Goal: Task Accomplishment & Management: Use online tool/utility

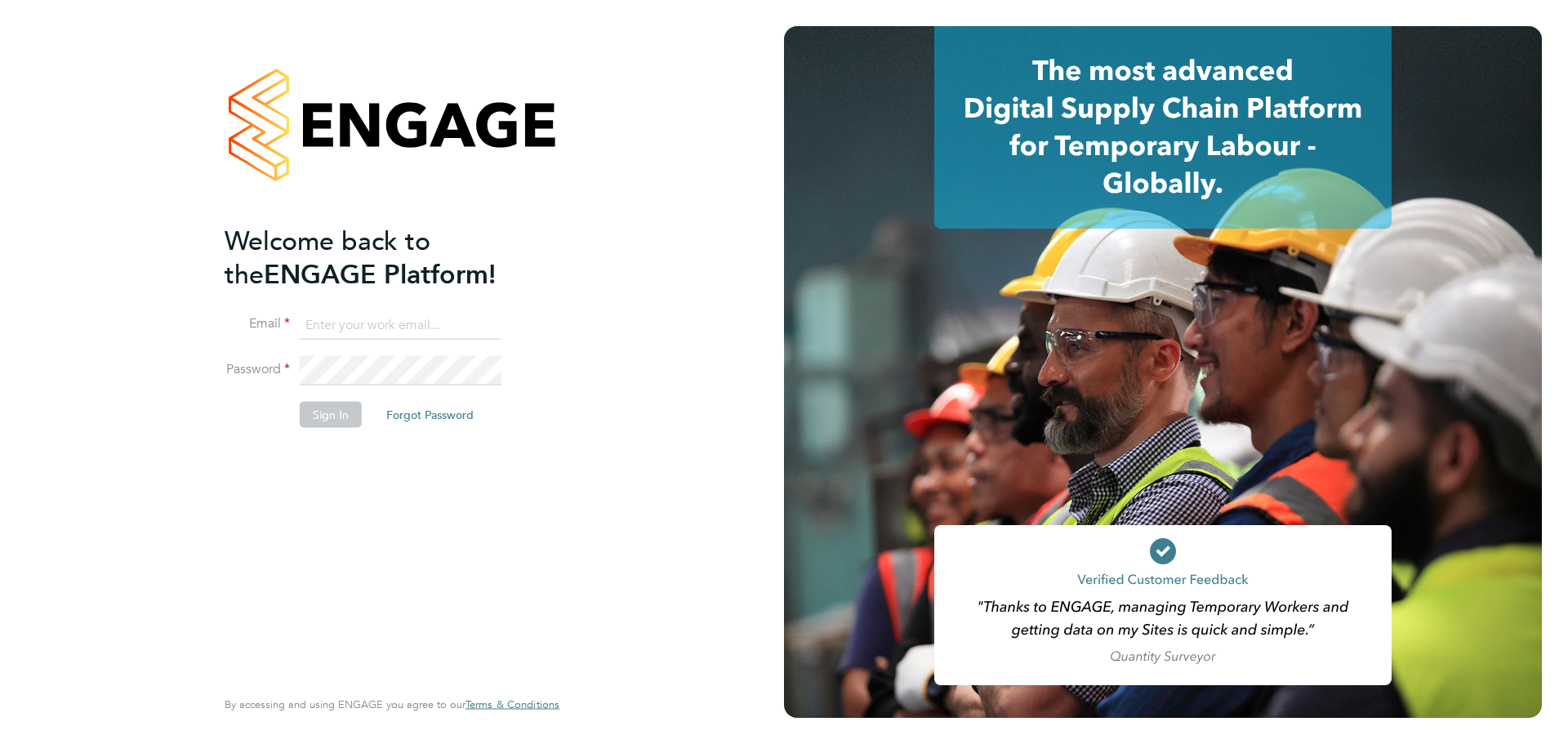
type input "charlotte.lockeridge@randstadcpe.com"
click at [336, 435] on li "Sign In Forgot Password" at bounding box center [383, 423] width 319 height 43
click at [339, 420] on button "Sign In" at bounding box center [330, 415] width 62 height 26
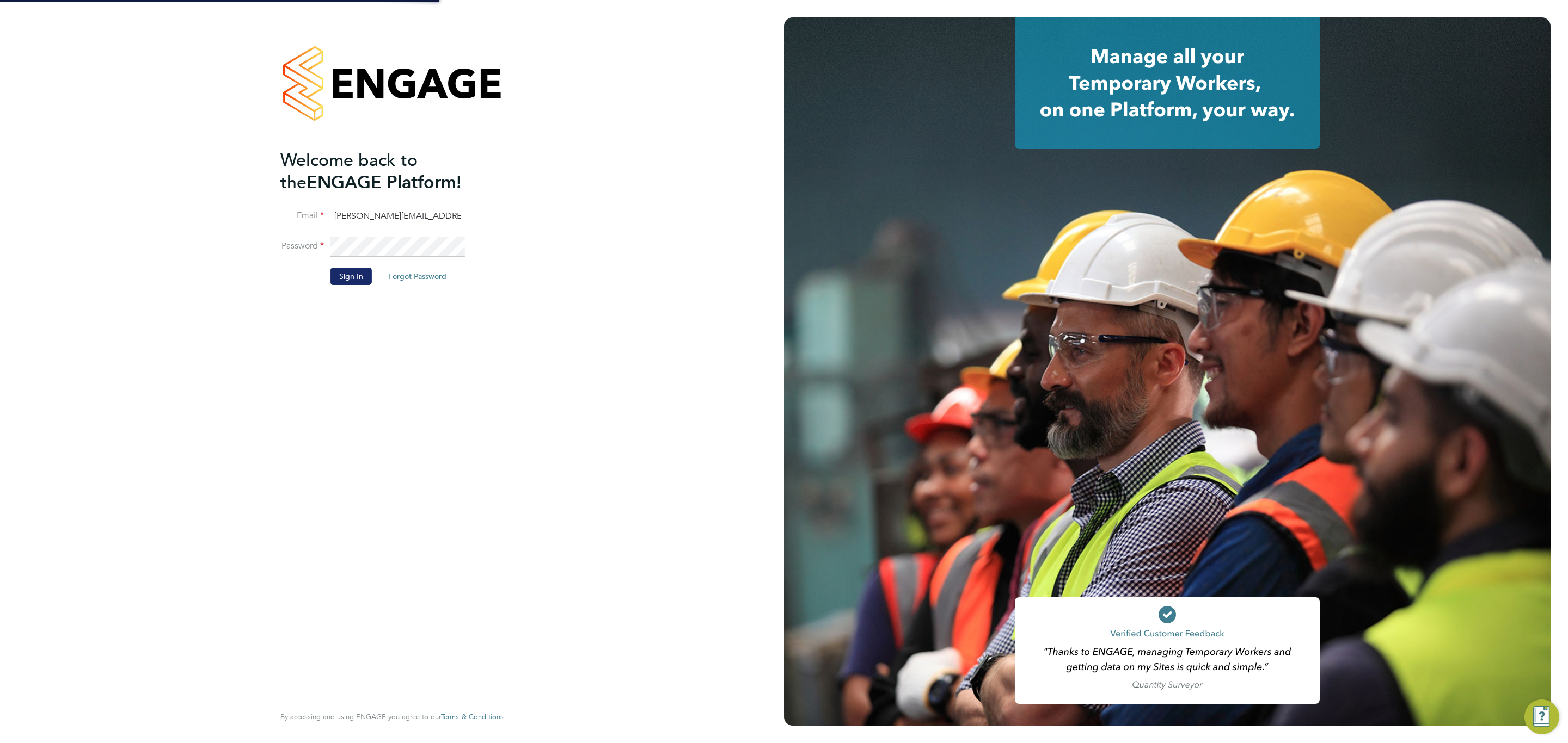
click at [349, 277] on button "Sign In" at bounding box center [350, 276] width 41 height 17
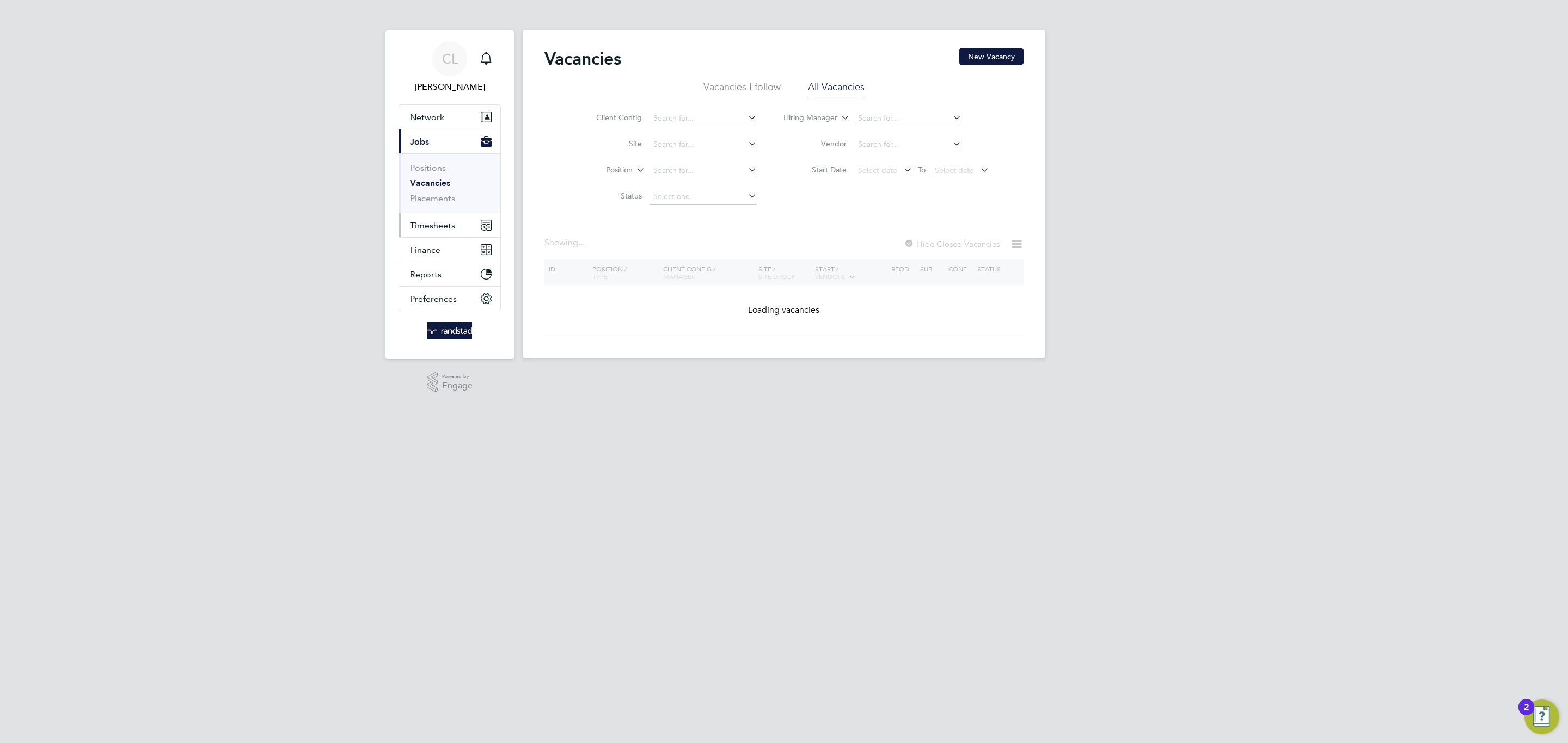
click at [430, 225] on span "Timesheets" at bounding box center [432, 225] width 45 height 10
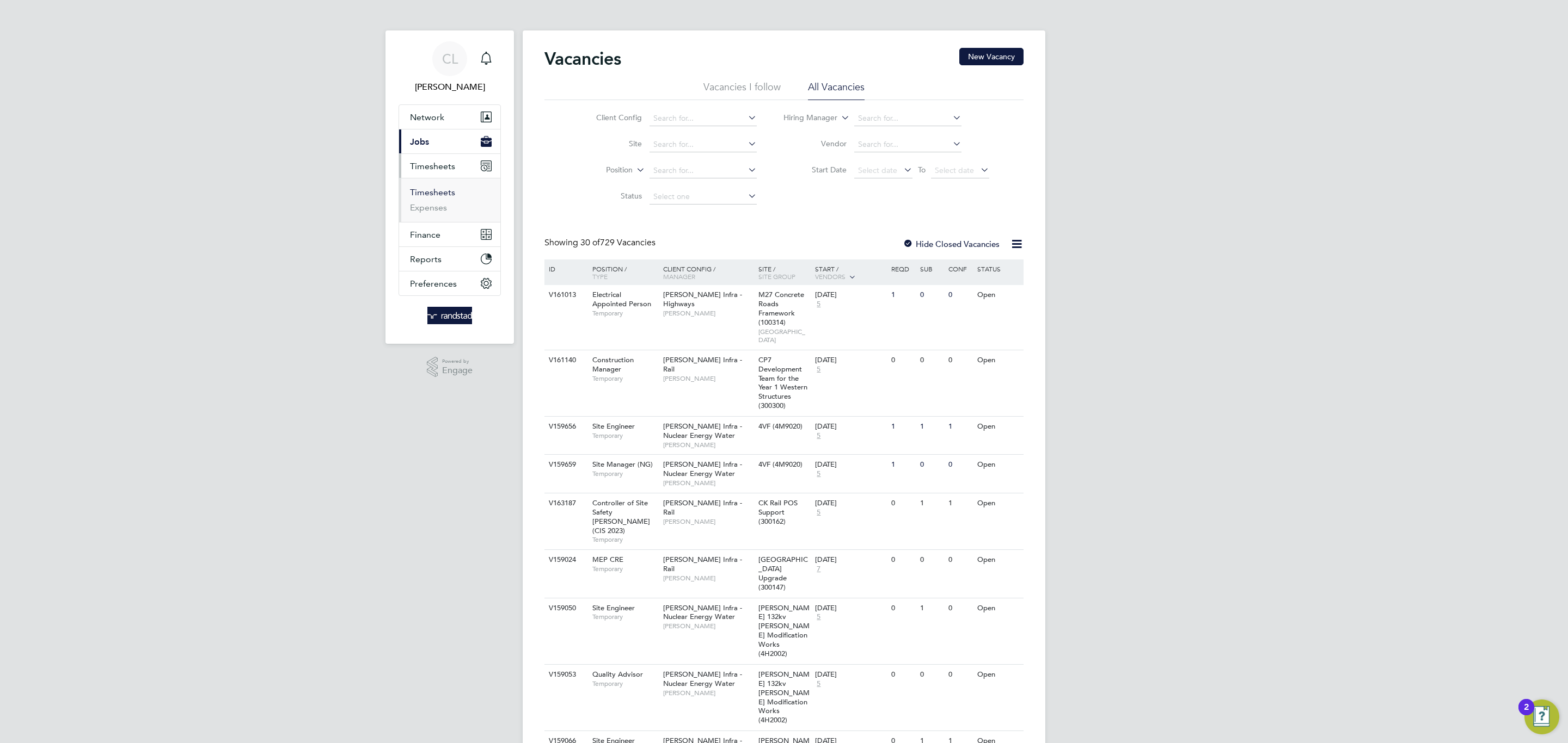
click at [442, 198] on link "Timesheets" at bounding box center [432, 192] width 45 height 10
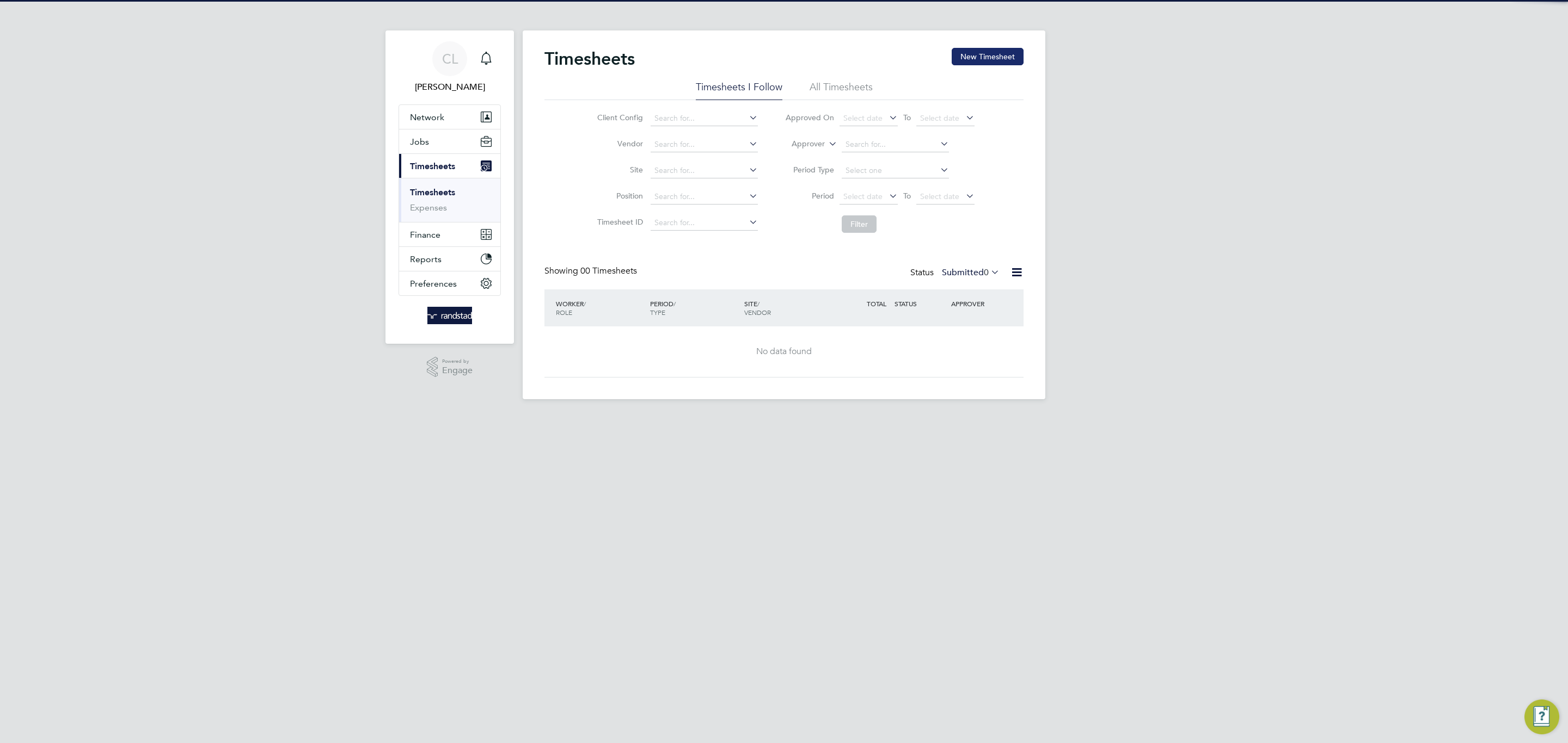
click at [1002, 58] on button "New Timesheet" at bounding box center [987, 56] width 72 height 17
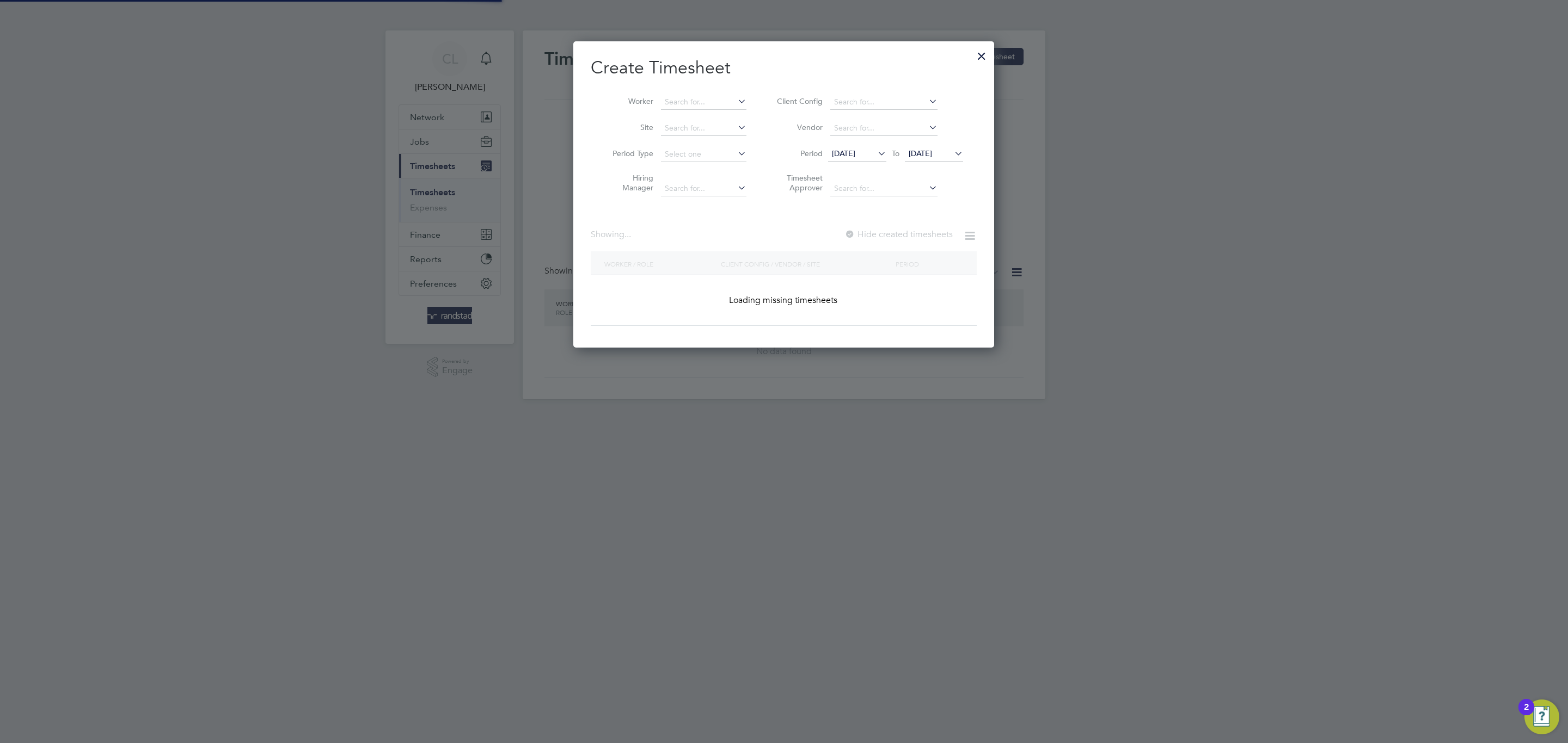
scroll to position [308, 421]
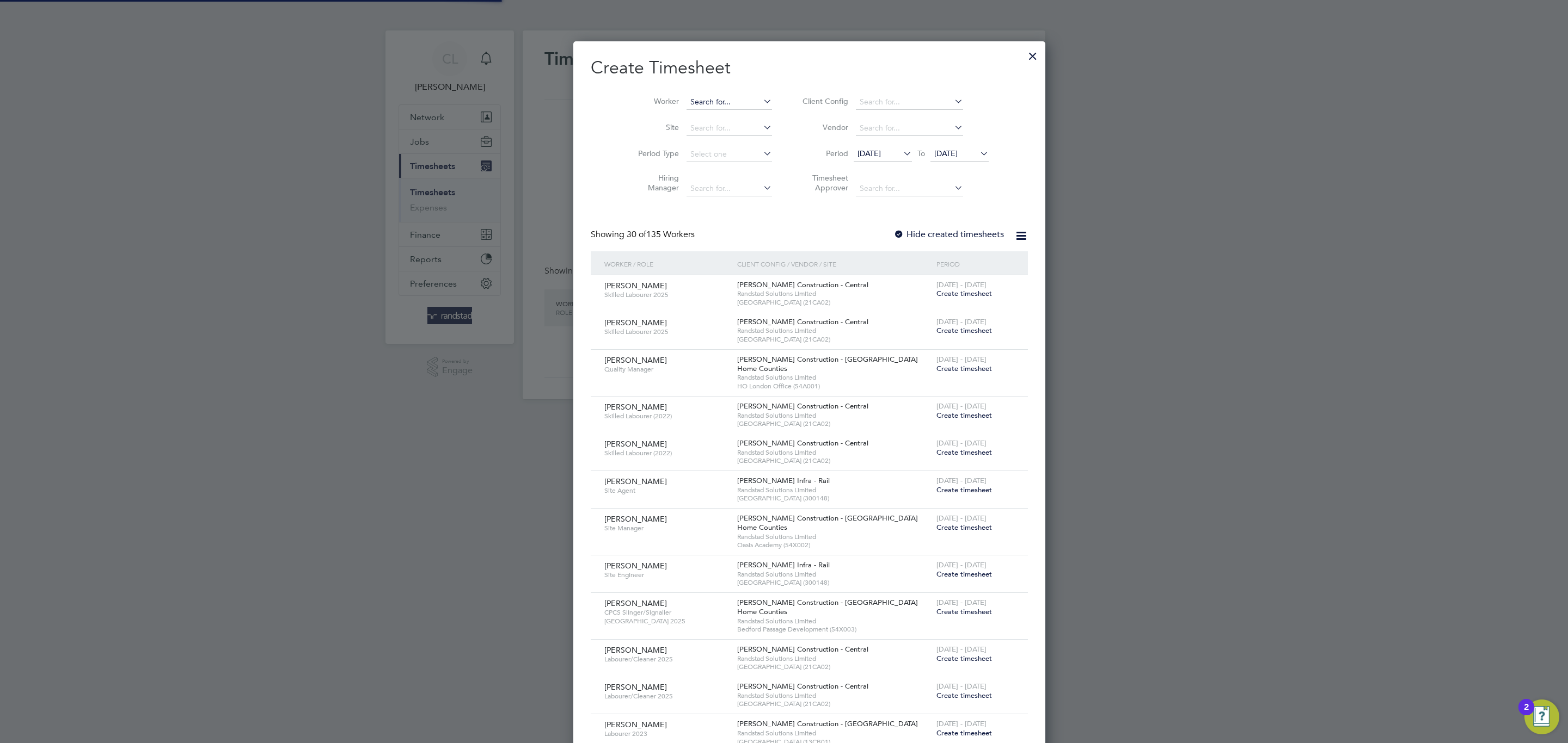
click at [709, 103] on input at bounding box center [729, 102] width 86 height 15
click at [675, 115] on b "Costel" at bounding box center [676, 117] width 23 height 10
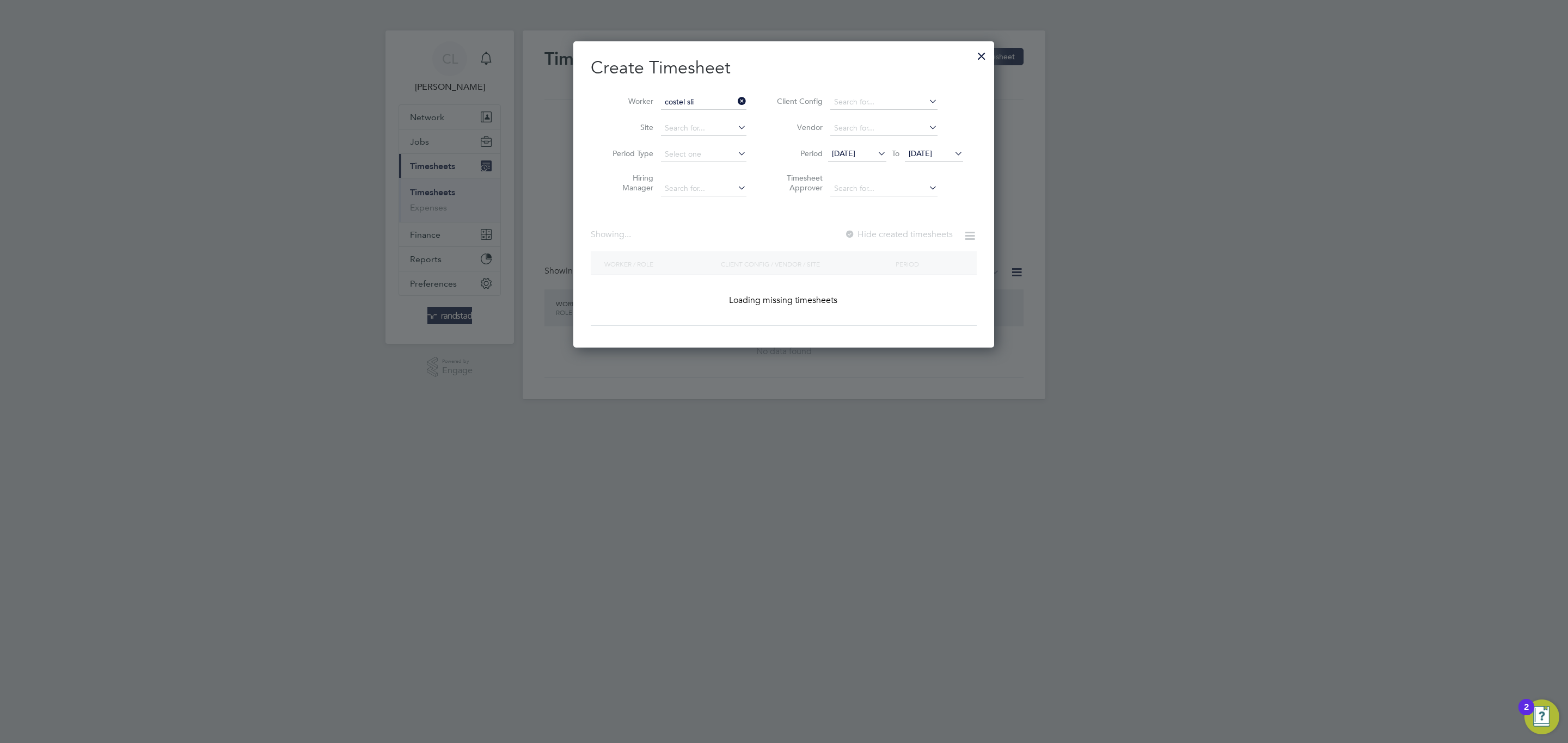
type input "Costel Slica"
click at [912, 234] on label "Hide created timesheets" at bounding box center [897, 234] width 110 height 11
click at [875, 149] on icon at bounding box center [875, 153] width 0 height 15
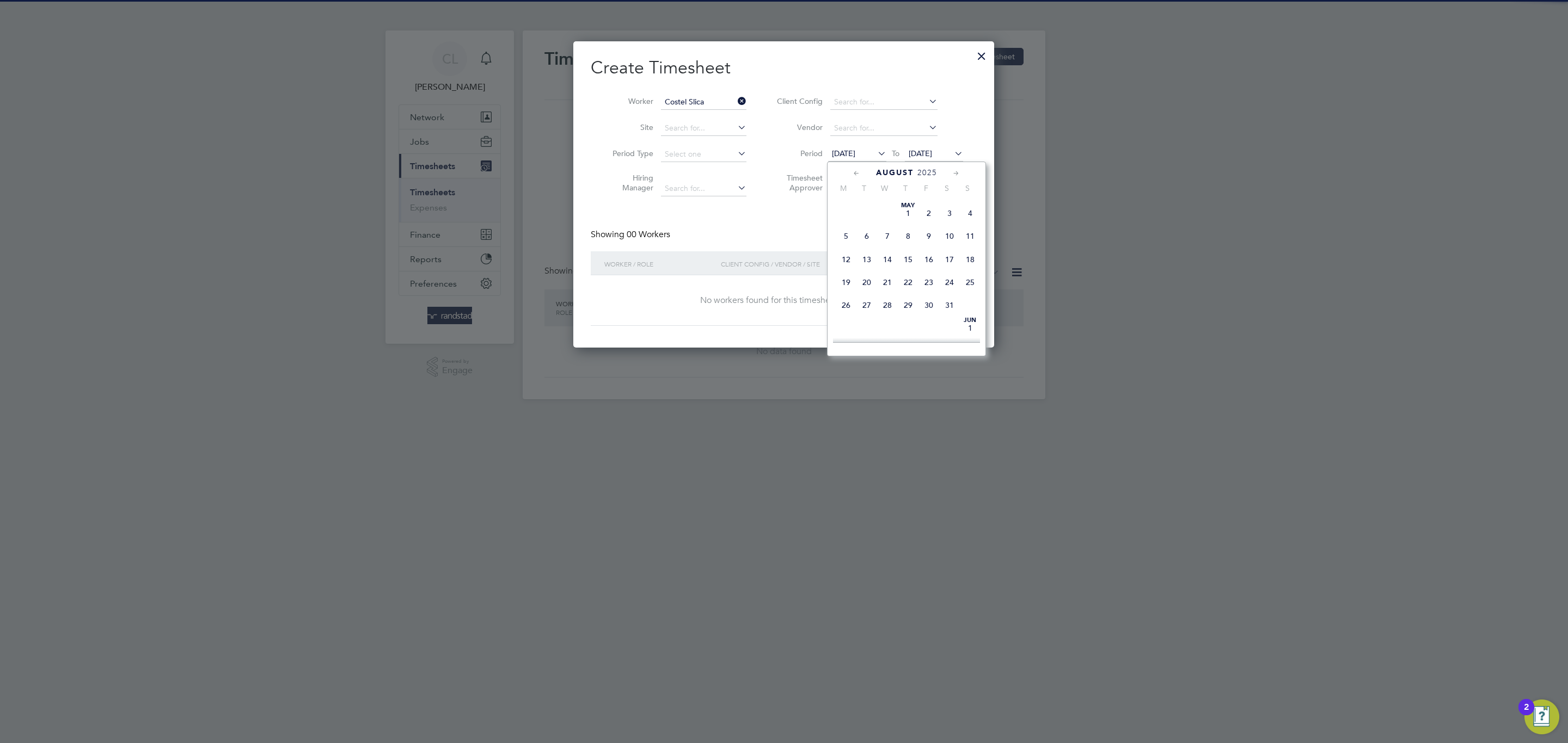
scroll to position [395, 0]
click at [874, 218] on span "5" at bounding box center [866, 208] width 21 height 21
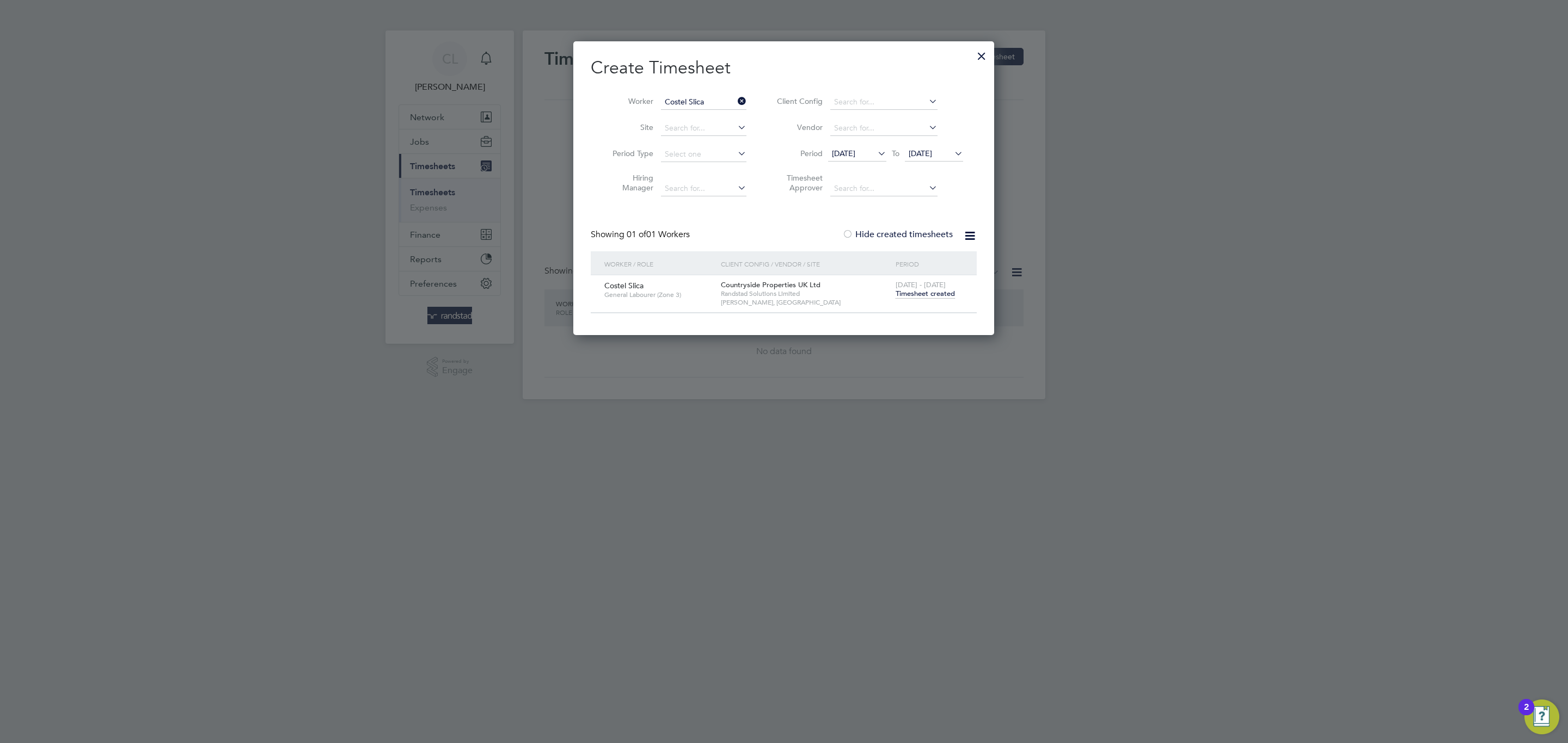
scroll to position [295, 421]
click at [909, 292] on span "Timesheet created" at bounding box center [925, 293] width 60 height 10
